Goal: Navigation & Orientation: Understand site structure

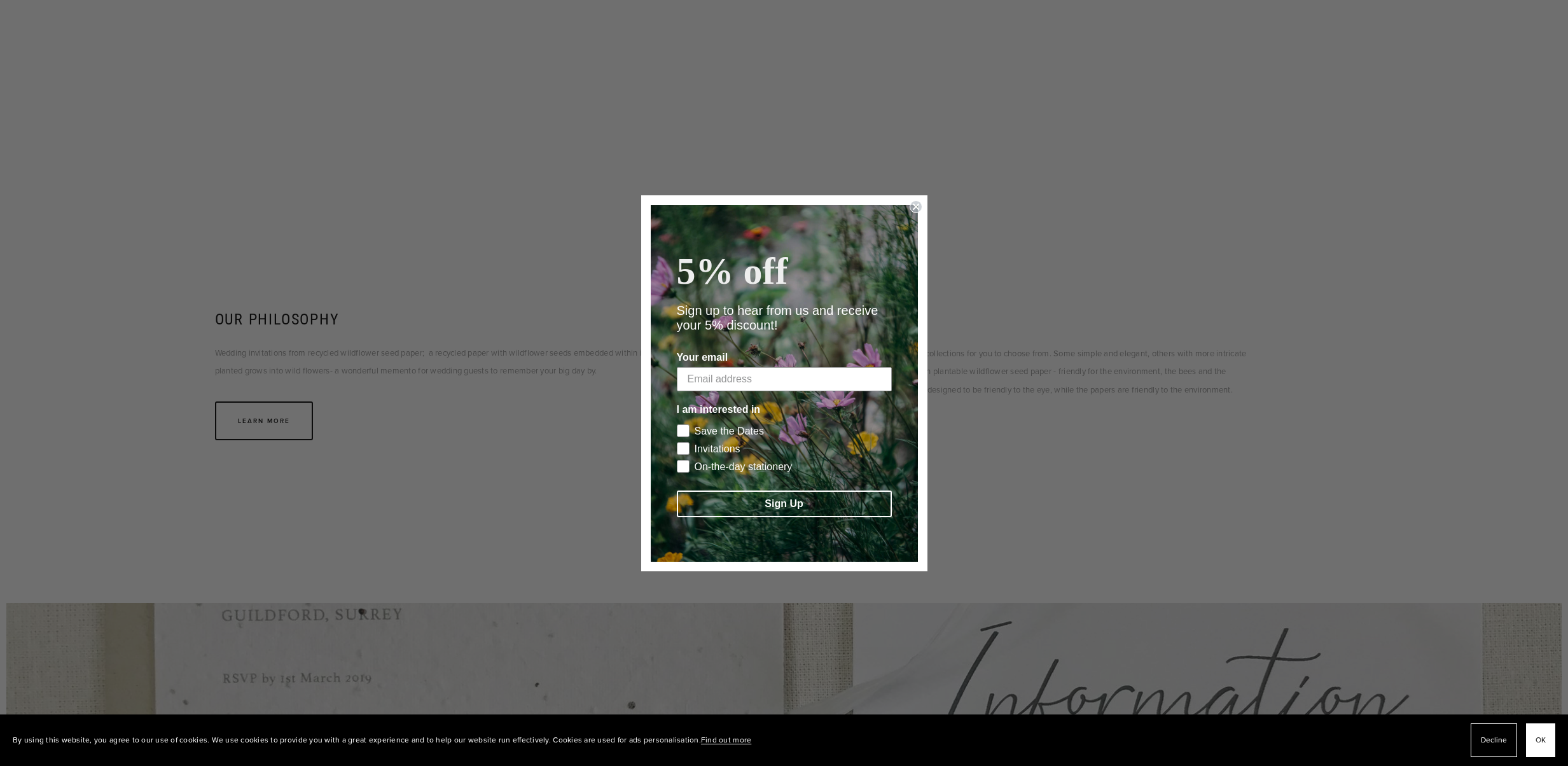
scroll to position [1244, 0]
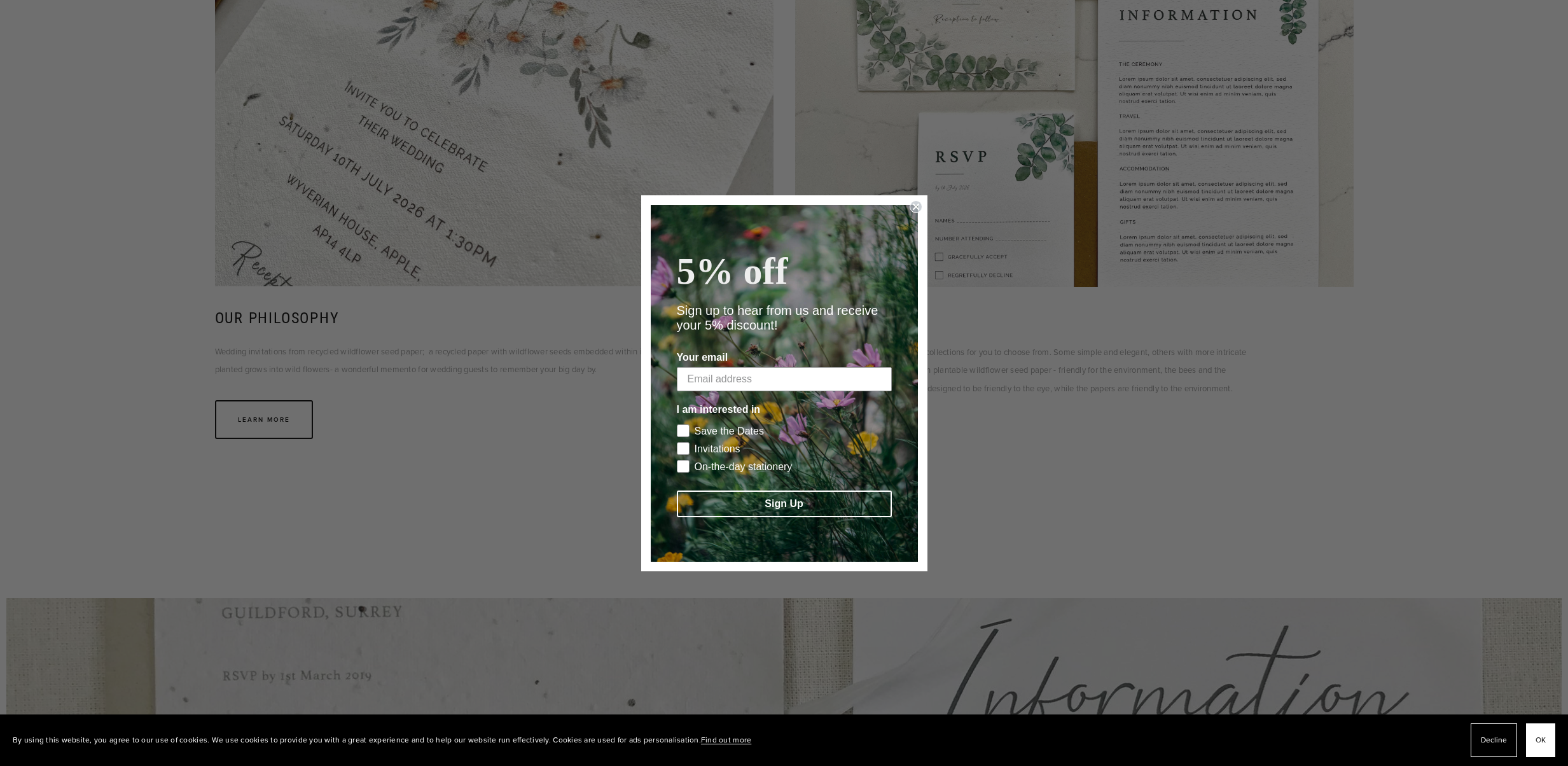
click at [918, 204] on icon "Close dialog" at bounding box center [916, 206] width 5 height 5
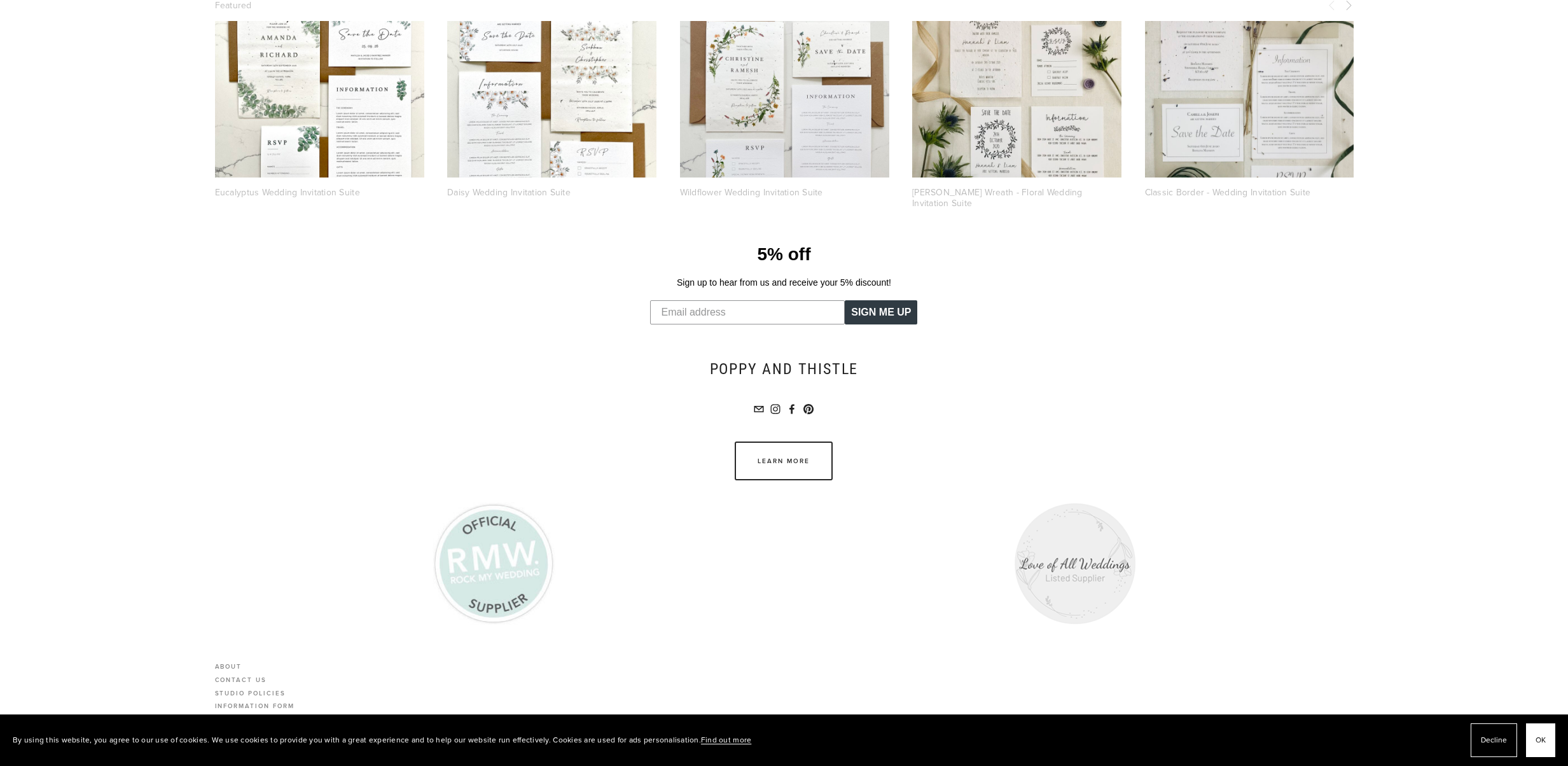
scroll to position [2956, 0]
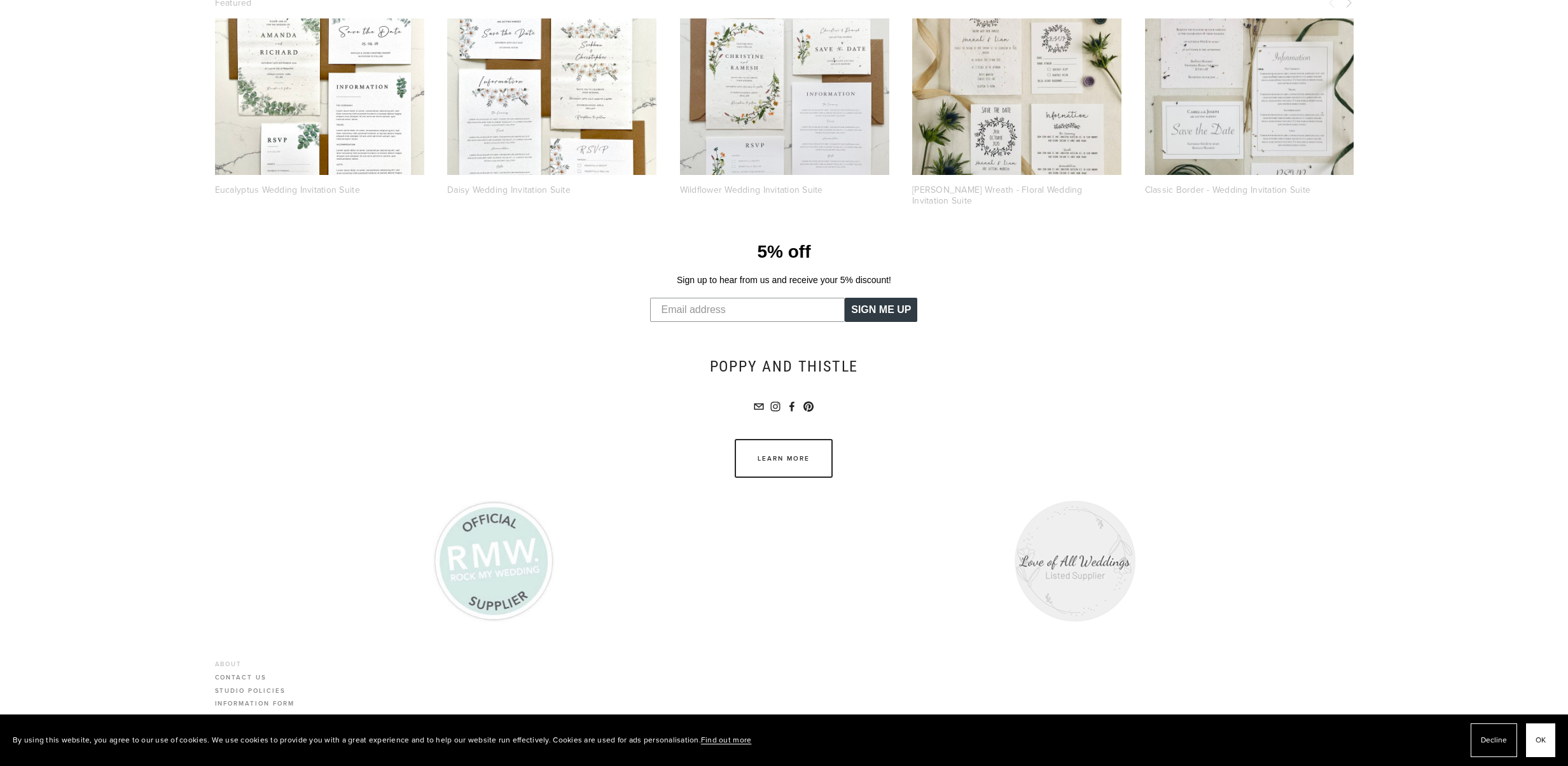
click at [228, 660] on link "About" at bounding box center [254, 666] width 80 height 14
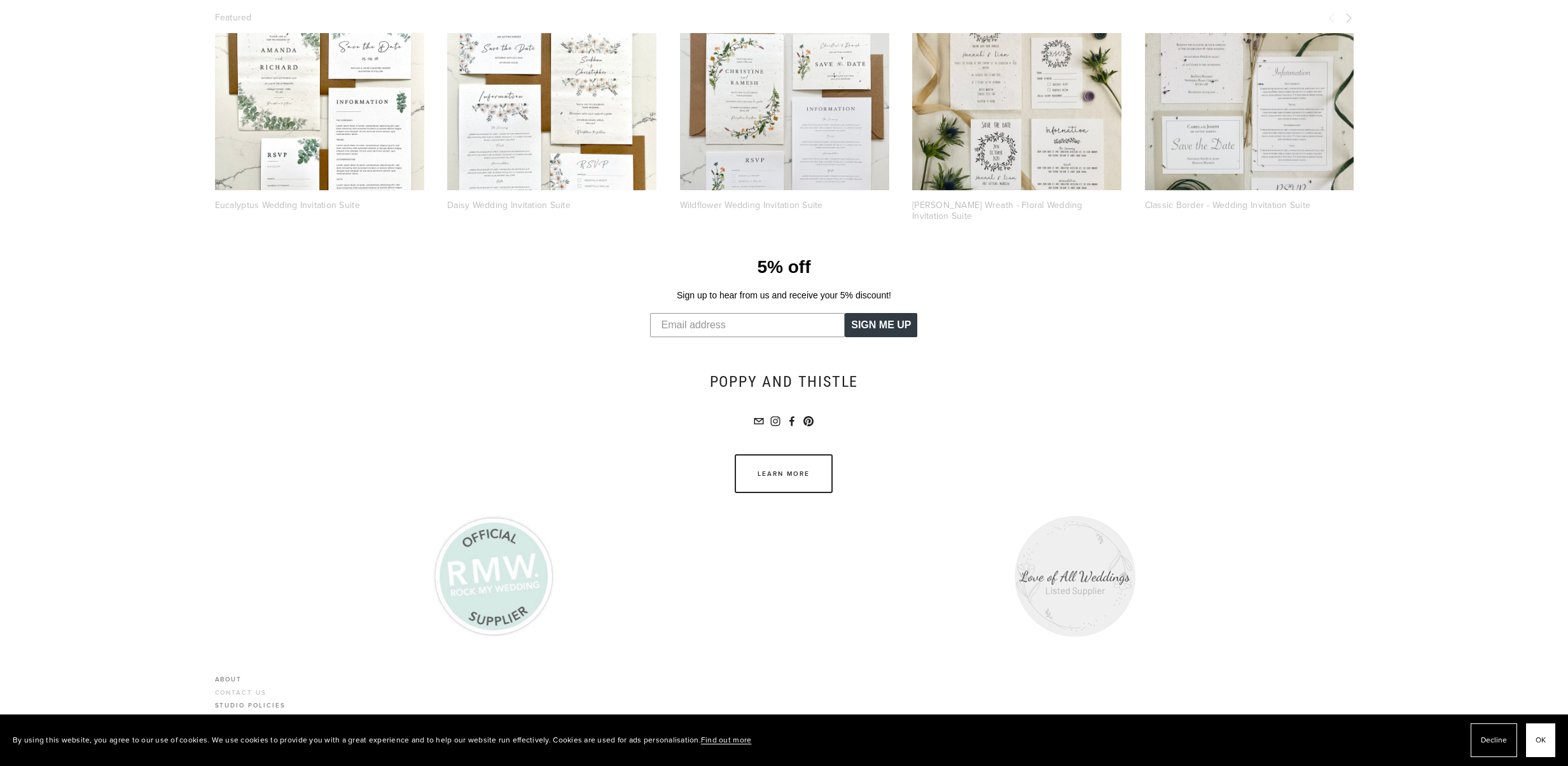
scroll to position [478, 0]
click at [244, 673] on div "About Contact us Studio Policies Information form" at bounding box center [254, 699] width 105 height 78
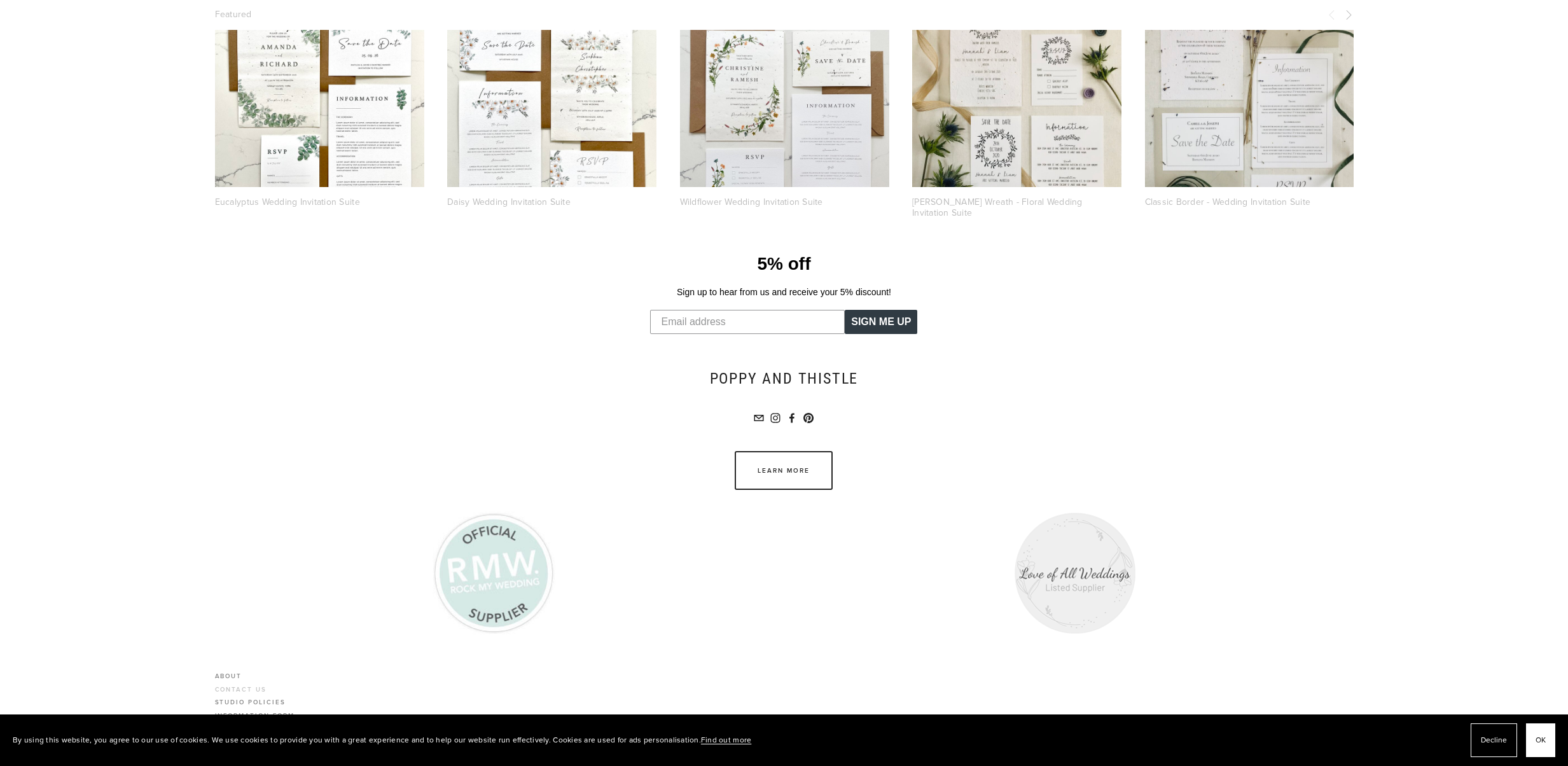
scroll to position [470, 0]
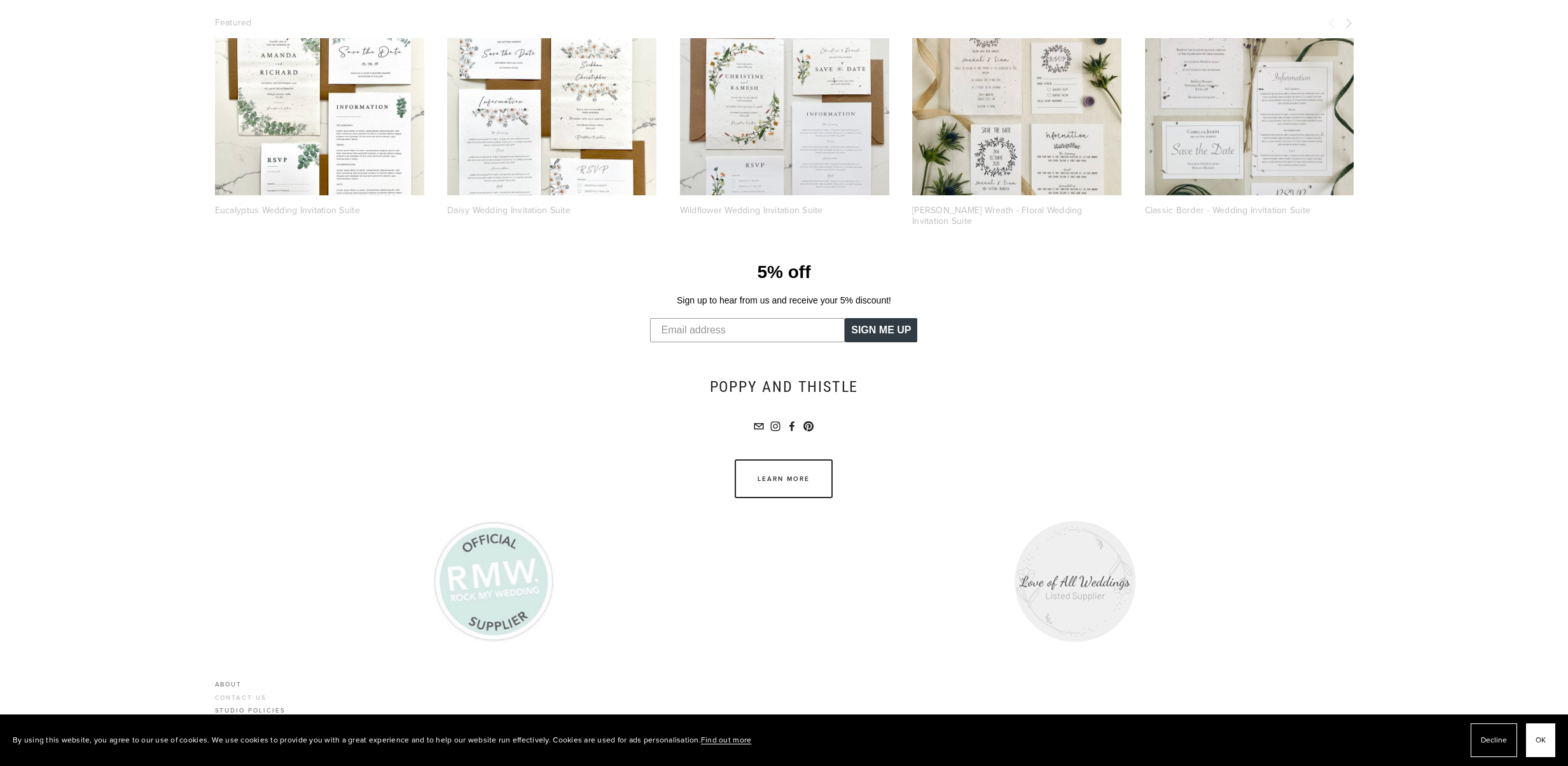
click at [244, 679] on link "About" at bounding box center [254, 686] width 80 height 14
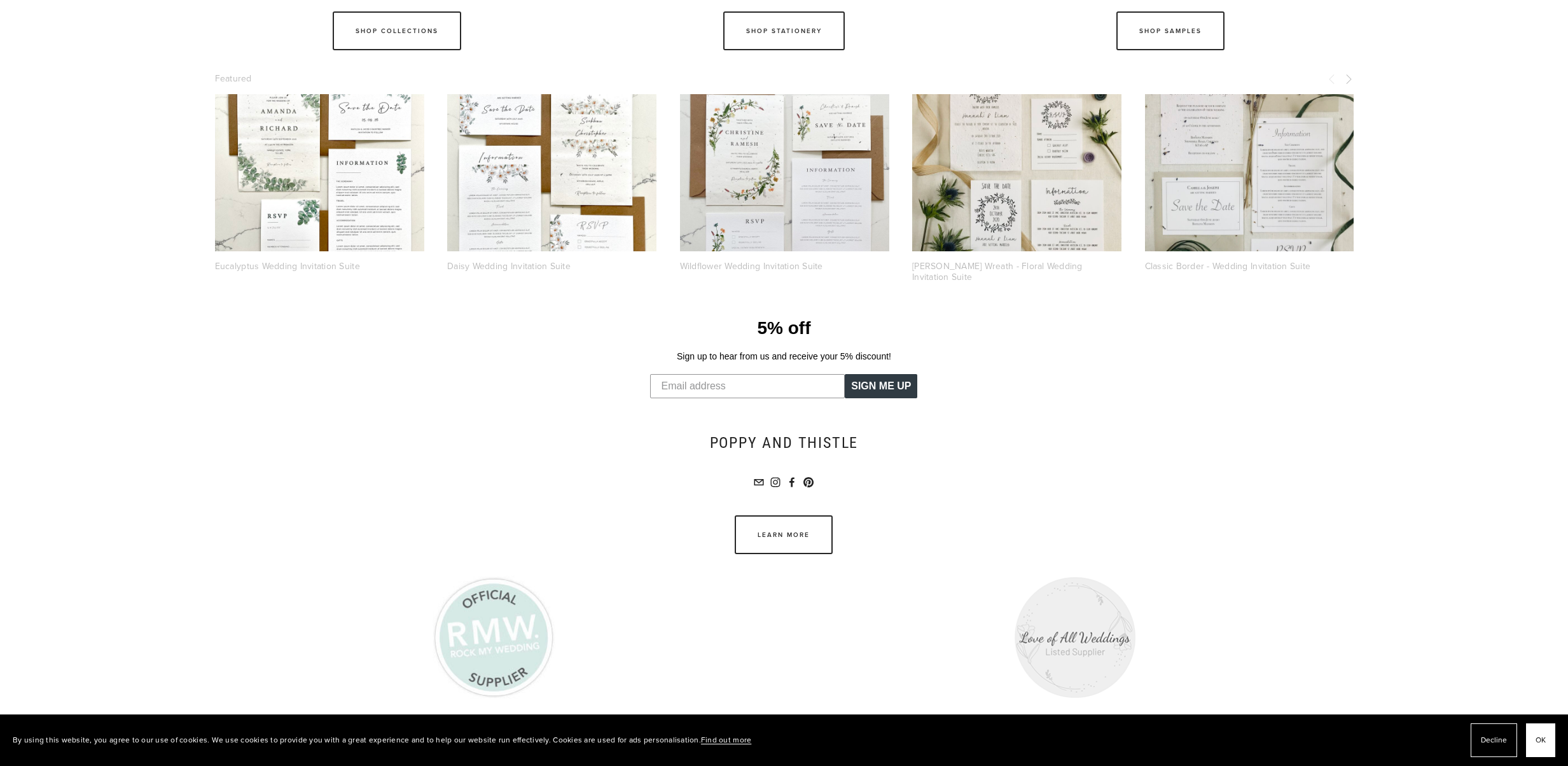
scroll to position [478, 0]
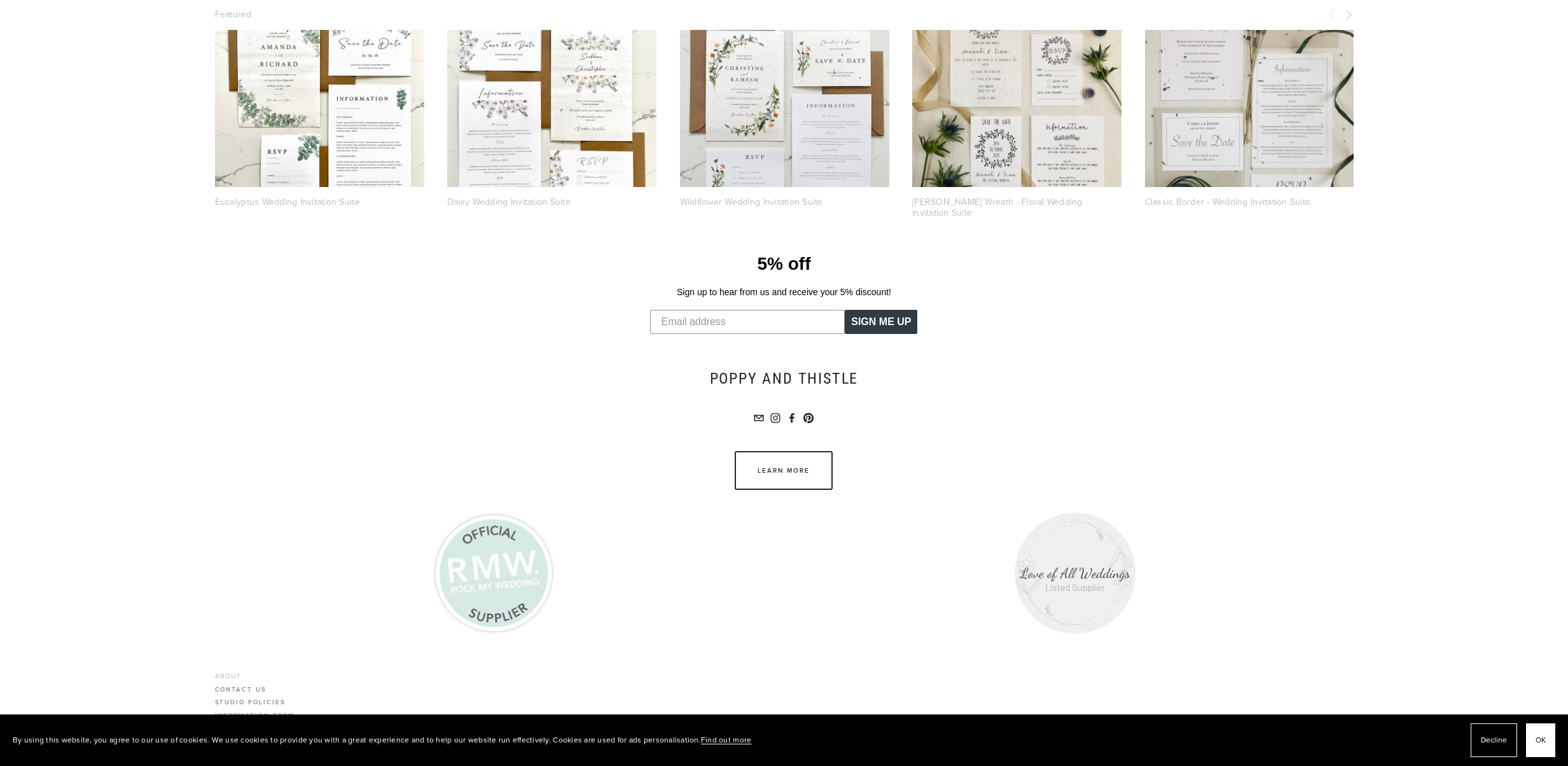
click at [226, 671] on link "About" at bounding box center [254, 678] width 80 height 14
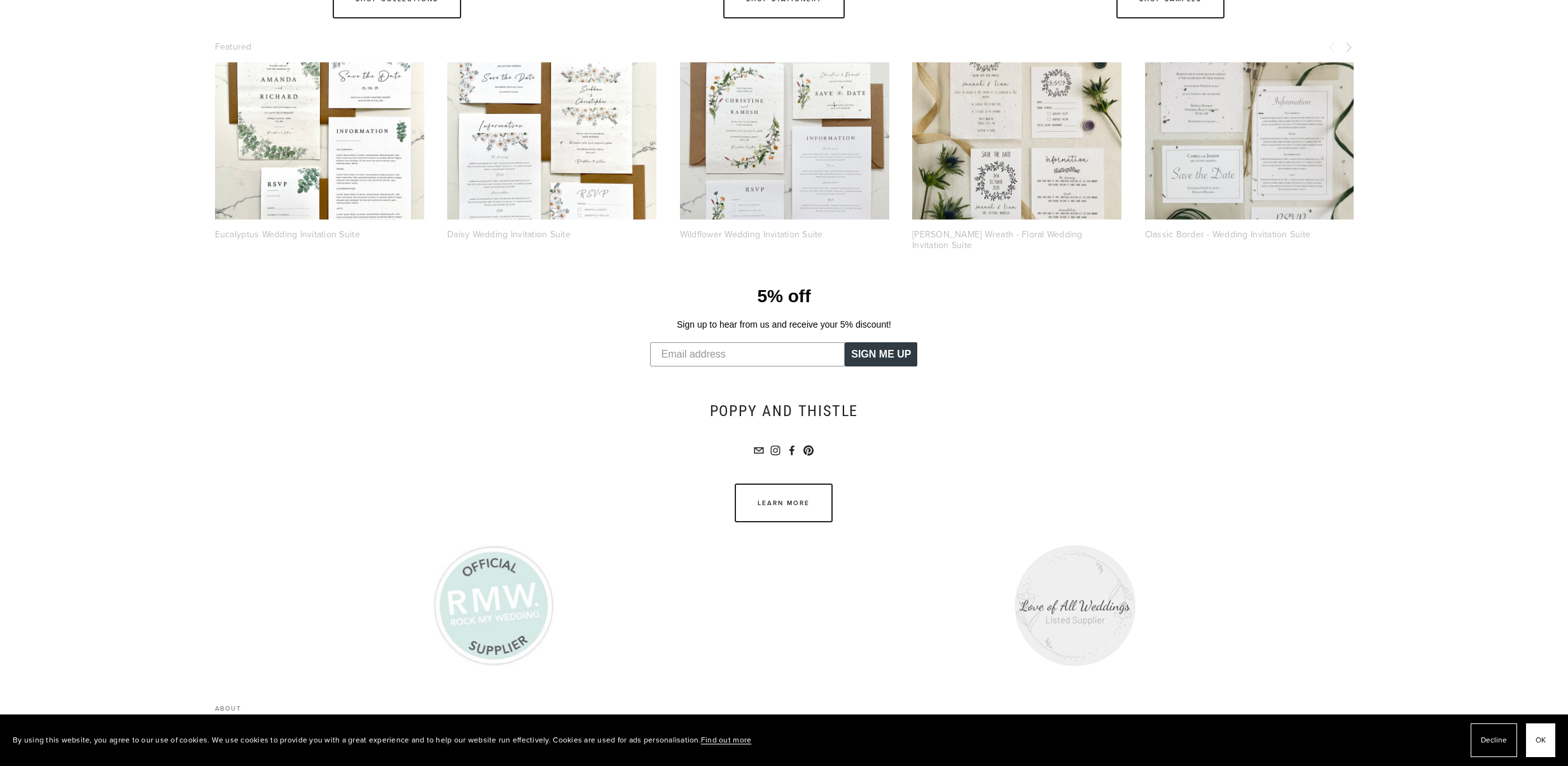
scroll to position [478, 0]
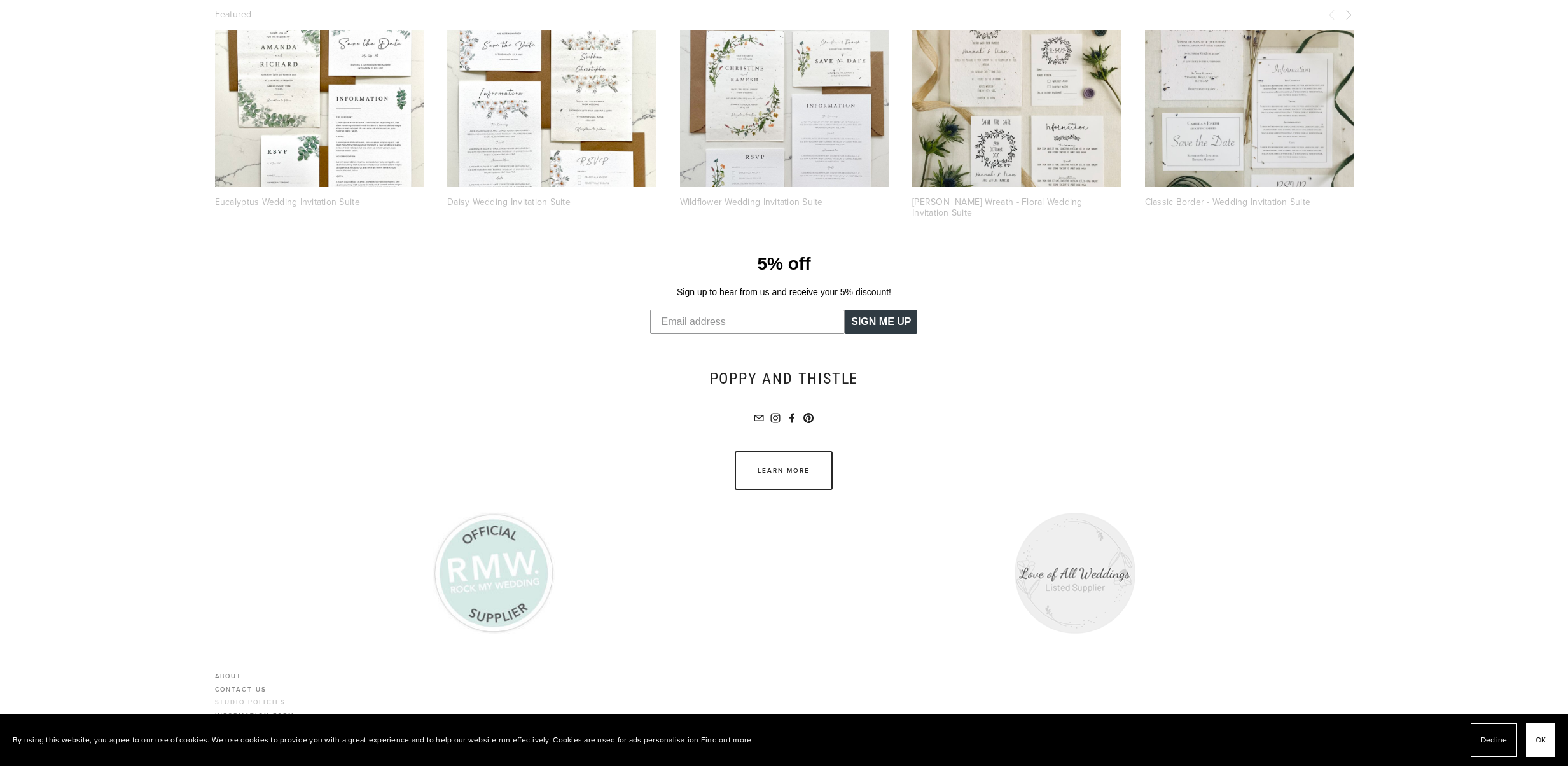
click at [244, 697] on link "Studio Policies" at bounding box center [254, 704] width 80 height 14
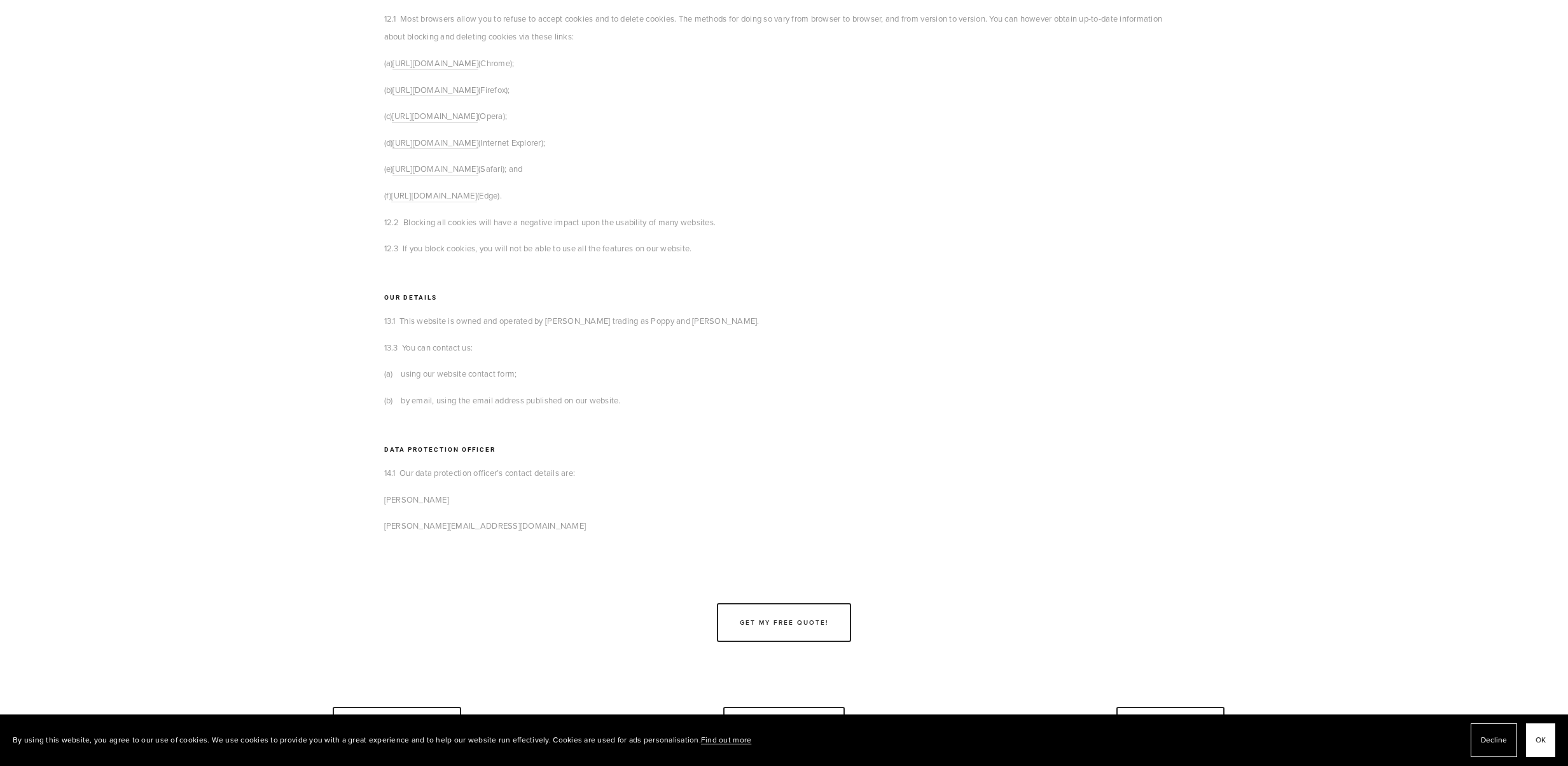
scroll to position [4698, 0]
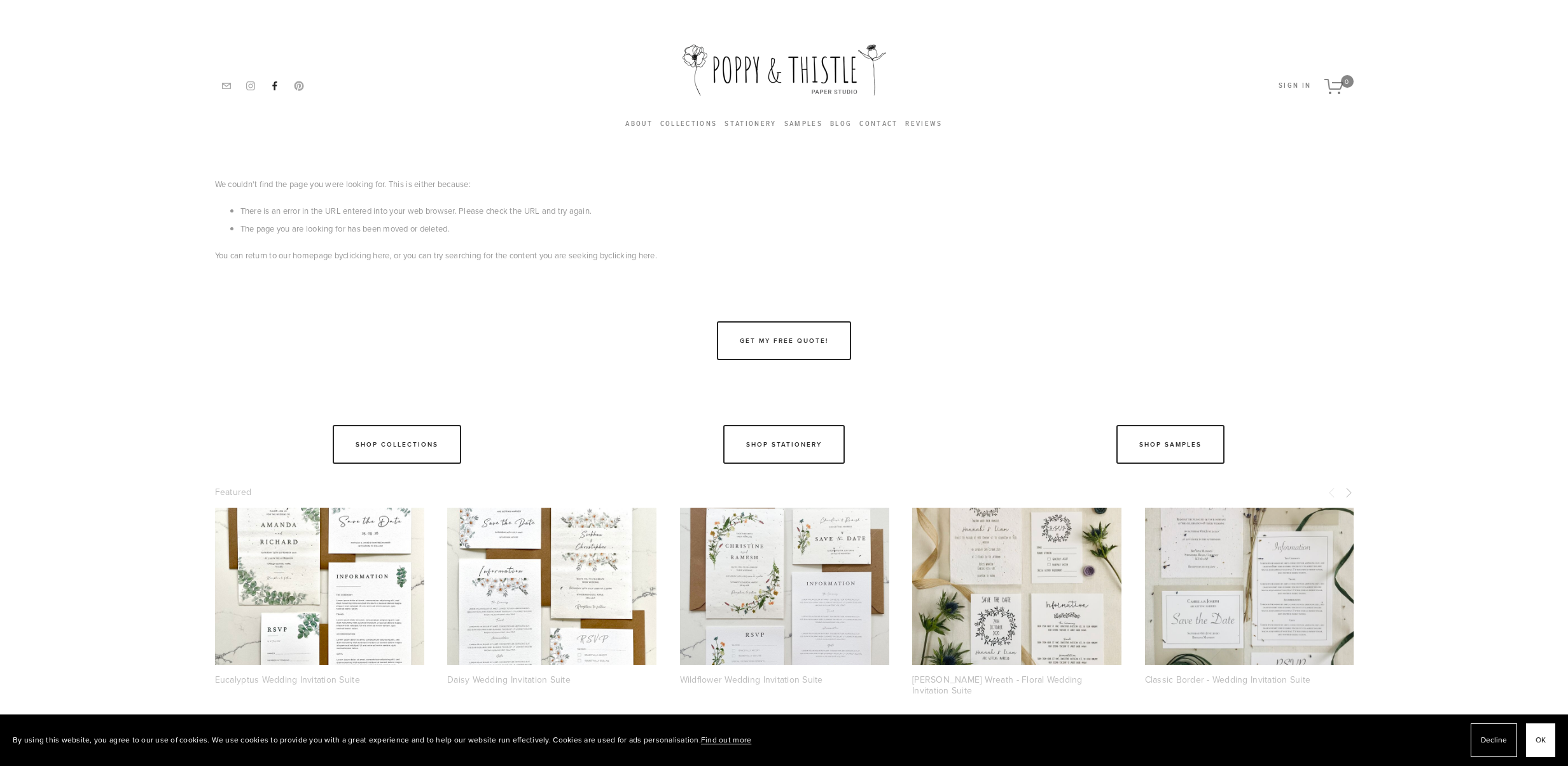
click at [273, 83] on use at bounding box center [275, 86] width 19 height 19
